Goal: Information Seeking & Learning: Learn about a topic

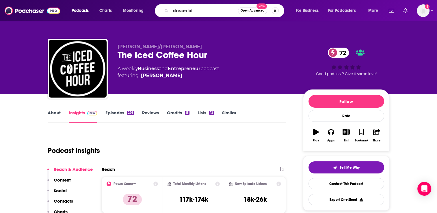
type input "dream big"
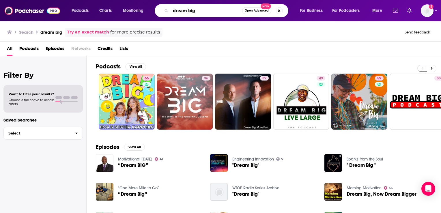
click at [198, 10] on input "dream big" at bounding box center [207, 10] width 72 height 9
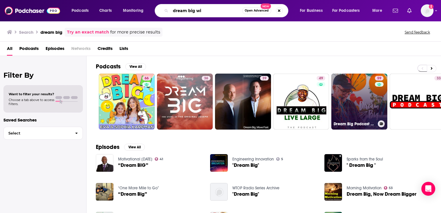
type input "dream big wi"
click at [366, 104] on link "59 Dream Big Podcast with [PERSON_NAME] and Friends" at bounding box center [359, 102] width 56 height 56
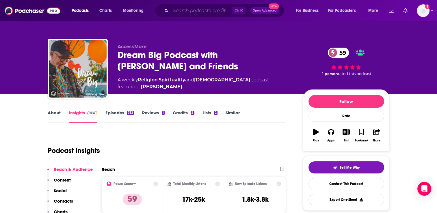
click at [189, 10] on input "Search podcasts, credits, & more..." at bounding box center [201, 10] width 61 height 9
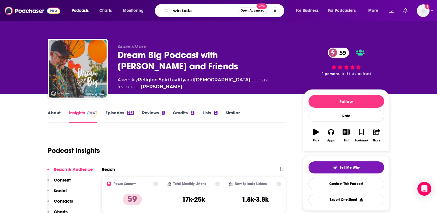
type input "win [DATE]"
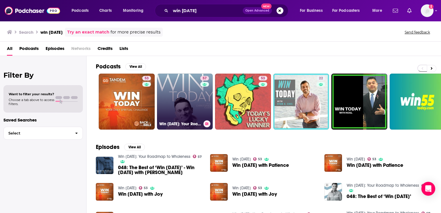
click at [193, 105] on link "57 Win [DATE]: Your Roadmap to Wholeness" at bounding box center [185, 102] width 56 height 56
